Goal: Information Seeking & Learning: Learn about a topic

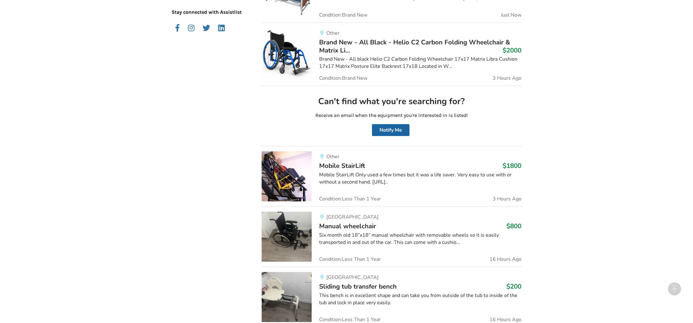
scroll to position [278, 0]
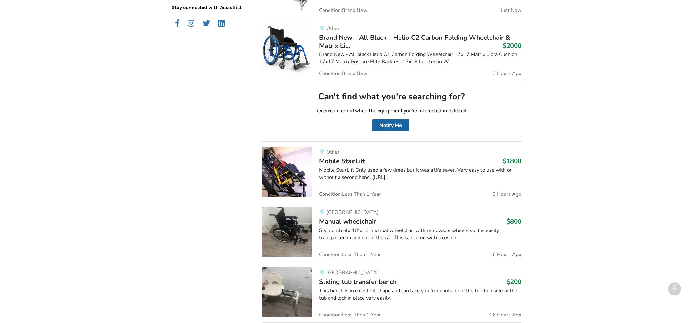
click at [302, 161] on img at bounding box center [287, 172] width 50 height 50
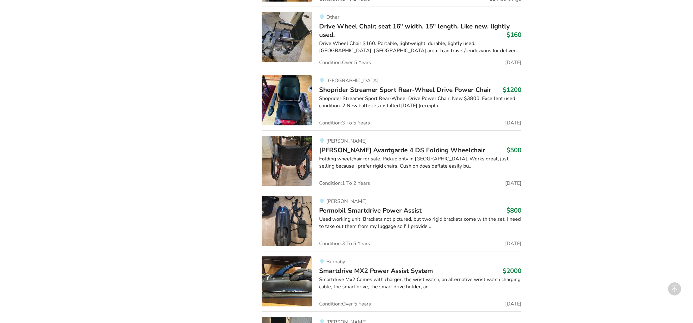
scroll to position [1262, 0]
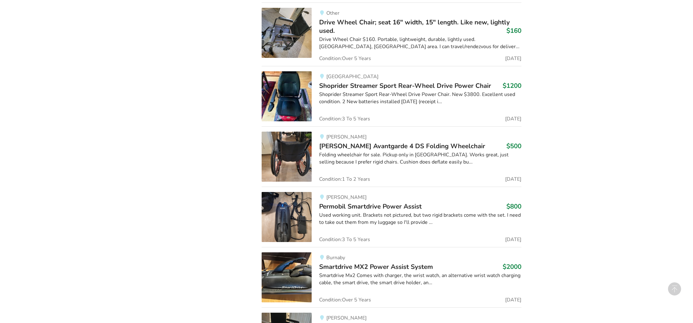
click at [285, 162] on img at bounding box center [287, 157] width 50 height 50
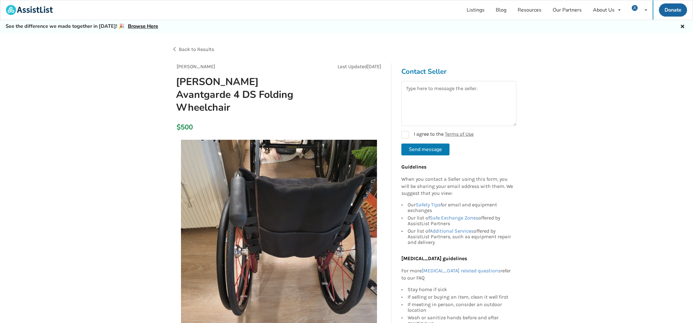
click at [290, 198] on img at bounding box center [279, 238] width 196 height 196
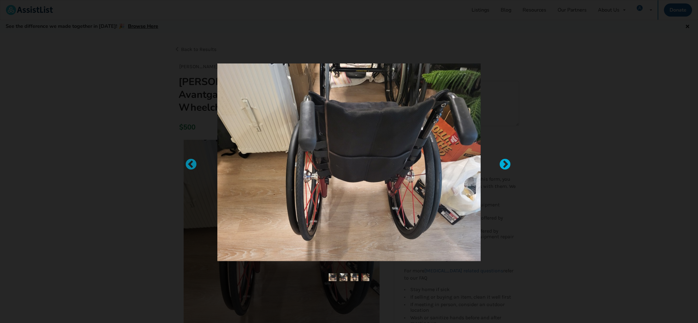
click at [505, 165] on div at bounding box center [502, 161] width 6 height 6
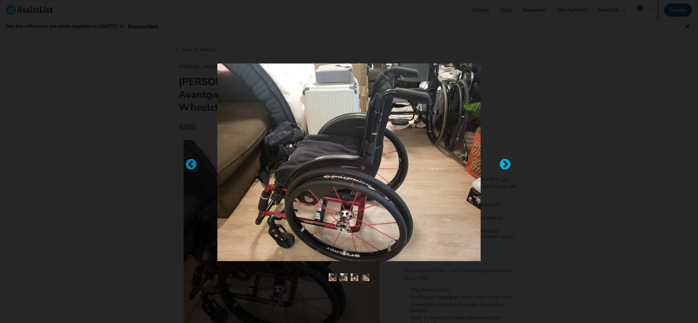
click at [505, 165] on div at bounding box center [502, 161] width 6 height 6
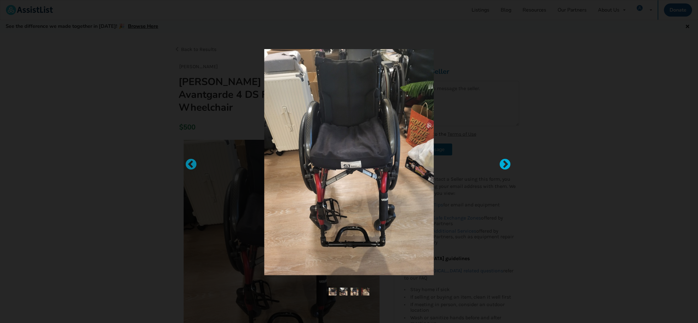
click at [505, 165] on div at bounding box center [502, 161] width 6 height 6
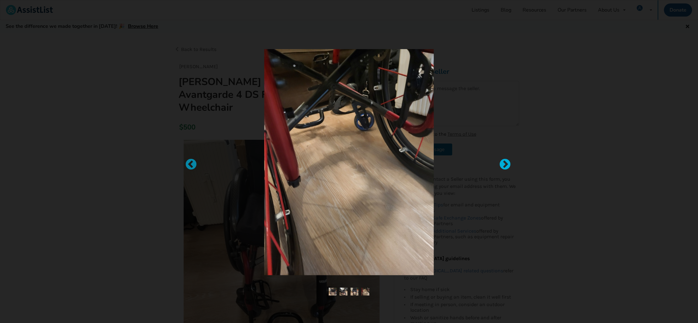
click at [505, 165] on div at bounding box center [502, 161] width 6 height 6
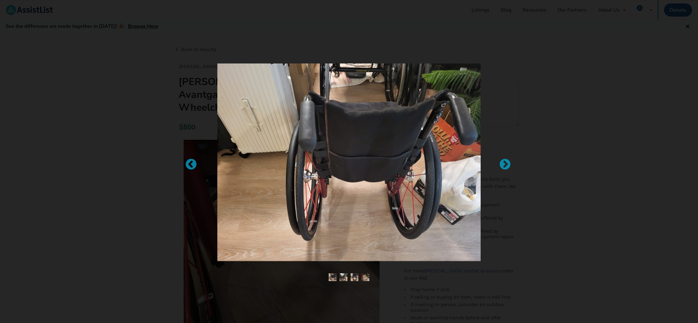
click at [631, 288] on div at bounding box center [349, 161] width 698 height 323
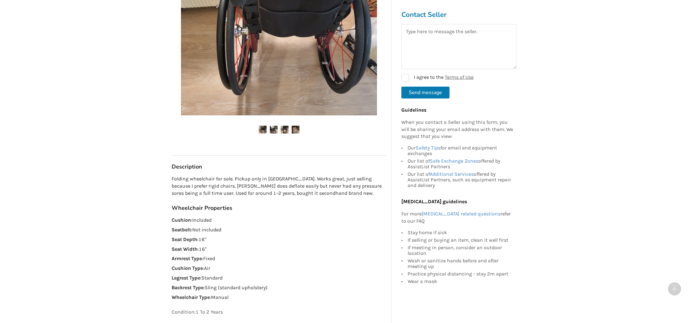
scroll to position [255, 0]
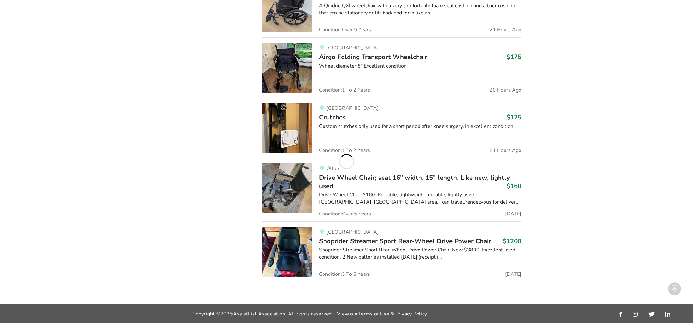
scroll to position [1262, 0]
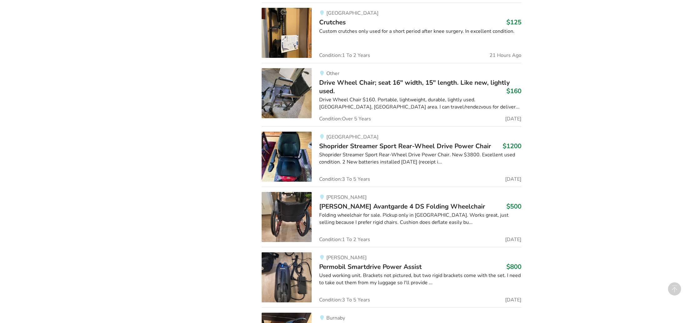
click at [291, 223] on img at bounding box center [287, 217] width 50 height 50
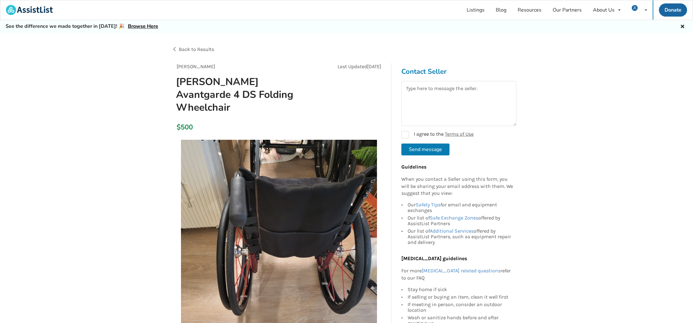
click at [298, 218] on img at bounding box center [279, 238] width 196 height 196
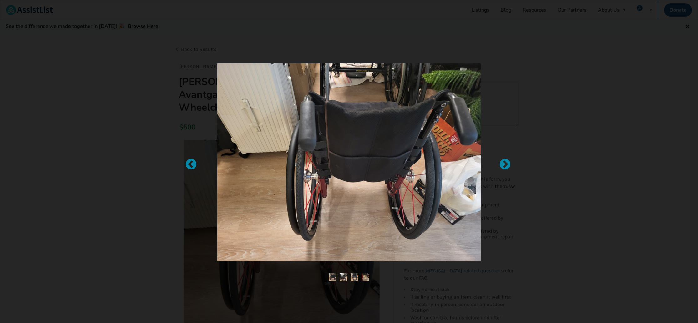
click at [298, 218] on img at bounding box center [348, 162] width 263 height 198
click at [505, 163] on div at bounding box center [502, 161] width 6 height 6
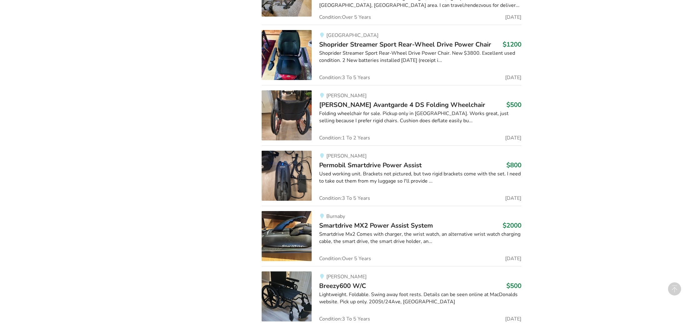
scroll to position [1367, 0]
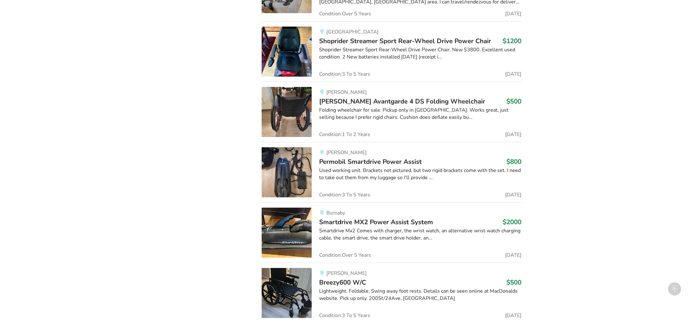
click at [293, 176] on img at bounding box center [287, 172] width 50 height 50
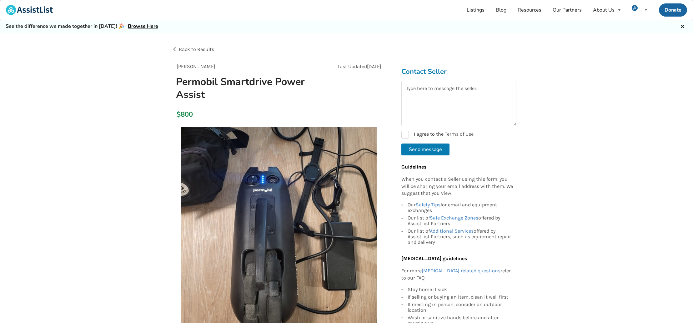
click at [276, 231] on img at bounding box center [279, 225] width 196 height 196
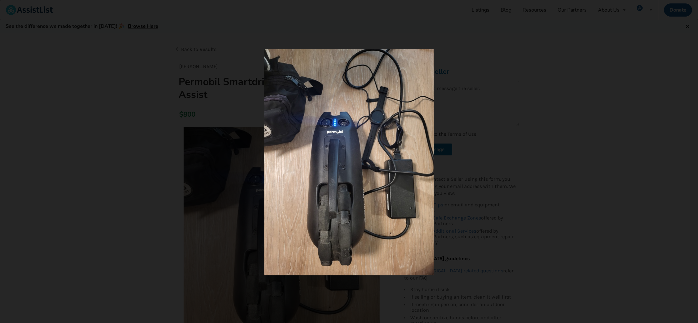
click at [116, 163] on div at bounding box center [349, 161] width 698 height 323
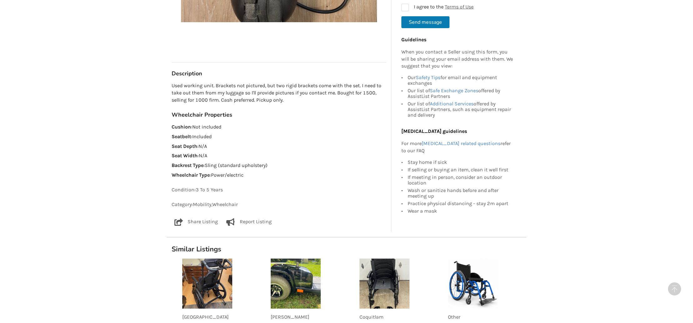
scroll to position [386, 0]
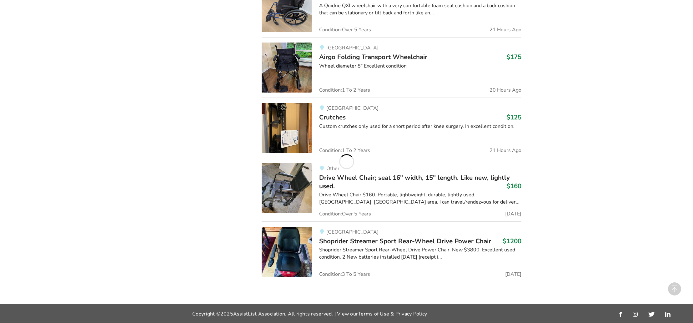
scroll to position [1367, 0]
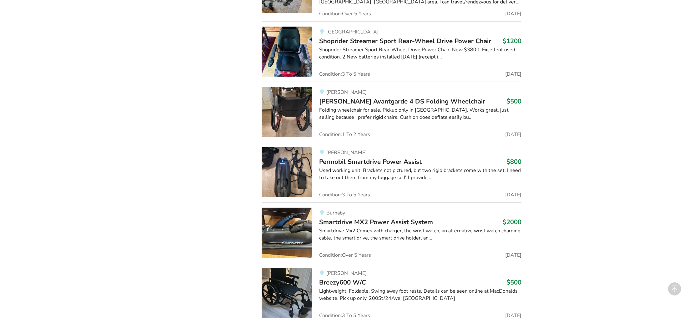
click at [288, 238] on img at bounding box center [287, 233] width 50 height 50
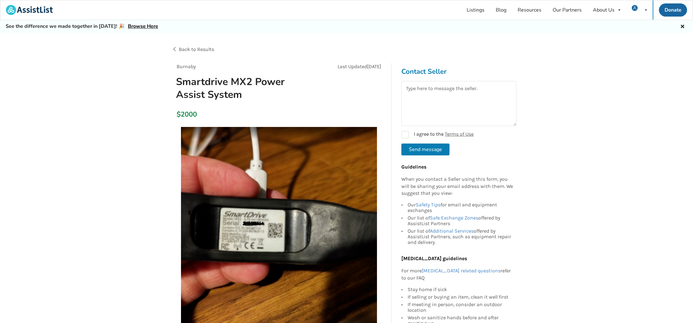
click at [268, 204] on img at bounding box center [279, 225] width 196 height 196
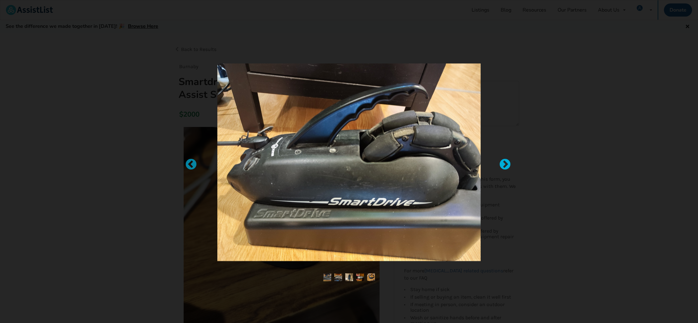
click at [505, 165] on div at bounding box center [502, 161] width 6 height 6
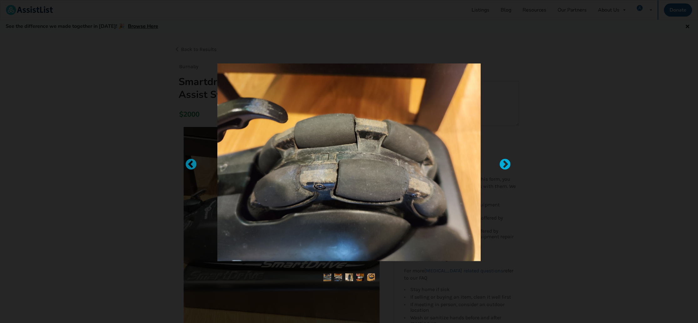
click at [505, 165] on div at bounding box center [502, 161] width 6 height 6
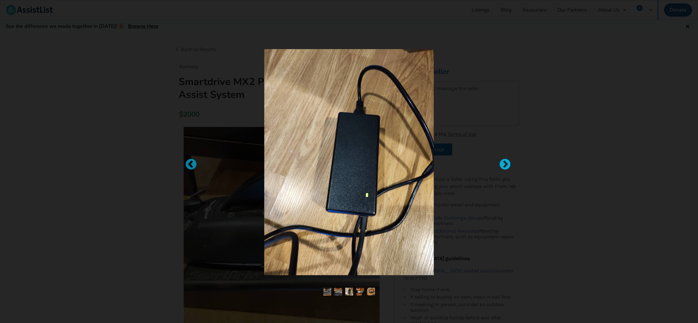
click at [505, 165] on div at bounding box center [502, 161] width 6 height 6
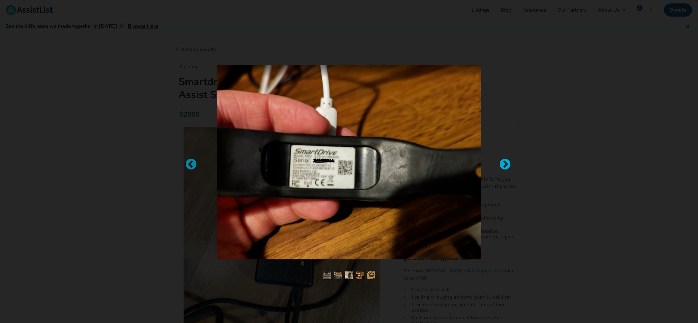
click at [505, 165] on div at bounding box center [502, 161] width 6 height 6
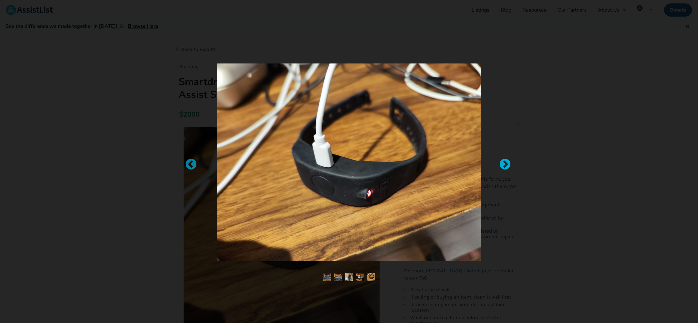
click at [505, 165] on div at bounding box center [502, 161] width 6 height 6
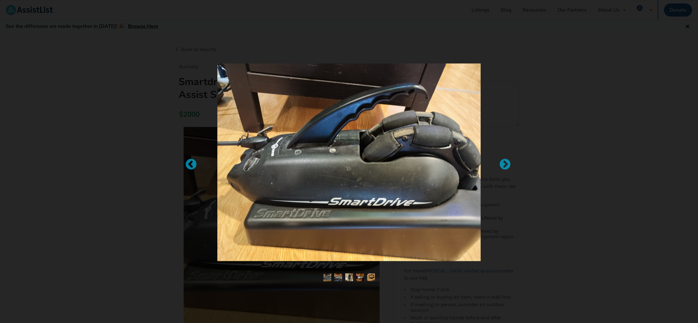
click at [44, 85] on div at bounding box center [349, 161] width 698 height 323
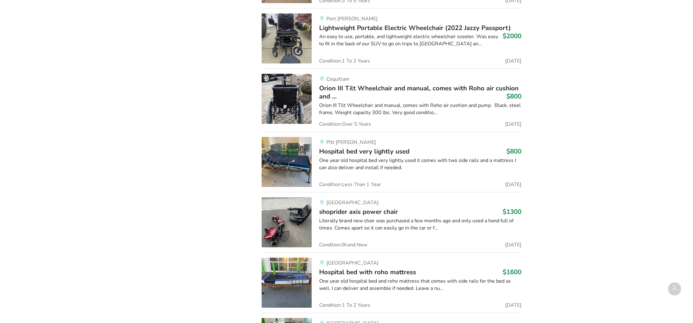
scroll to position [5336, 0]
